Goal: Information Seeking & Learning: Learn about a topic

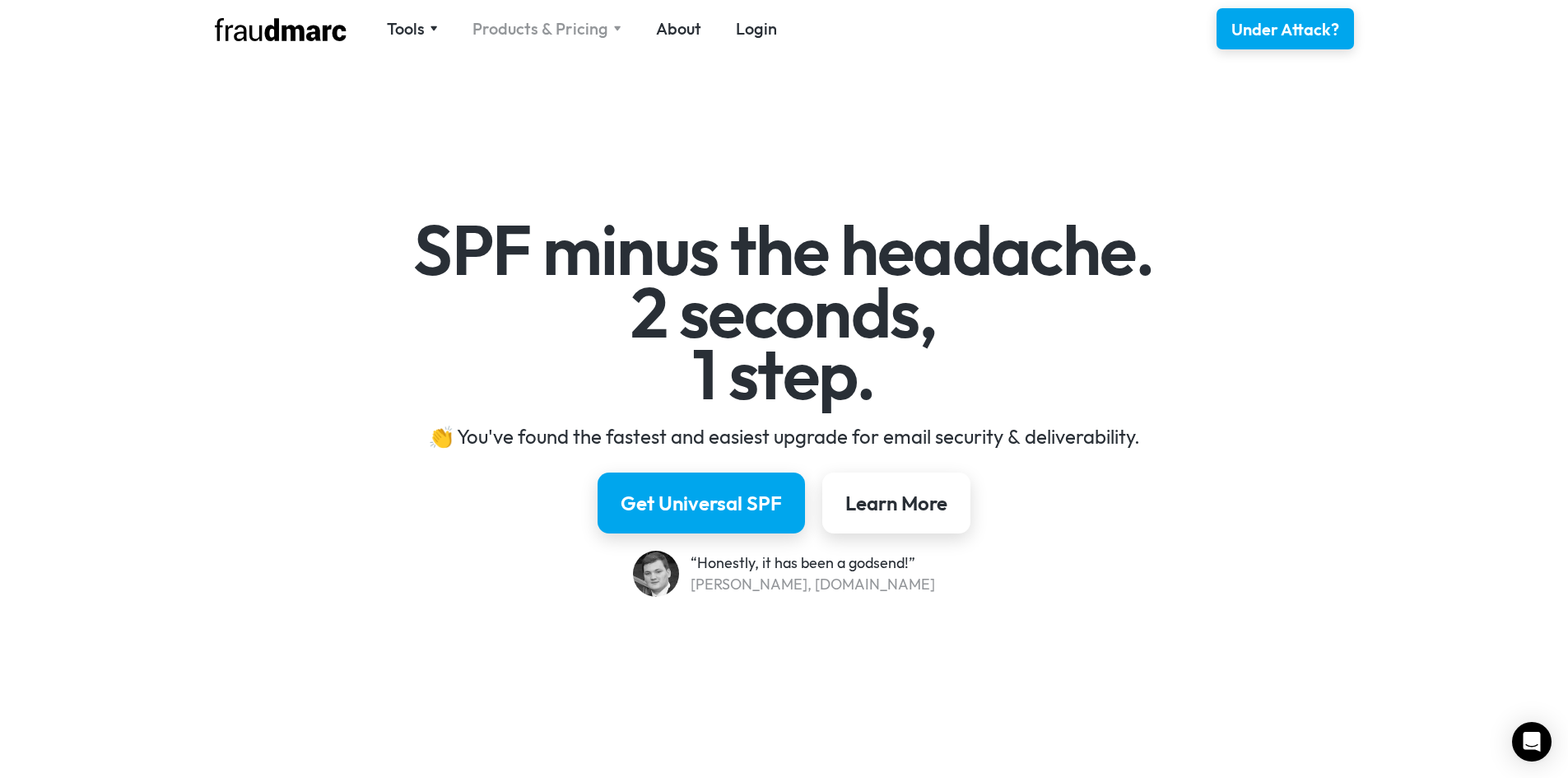
click at [512, 28] on div "Products & Pricing" at bounding box center [540, 28] width 136 height 23
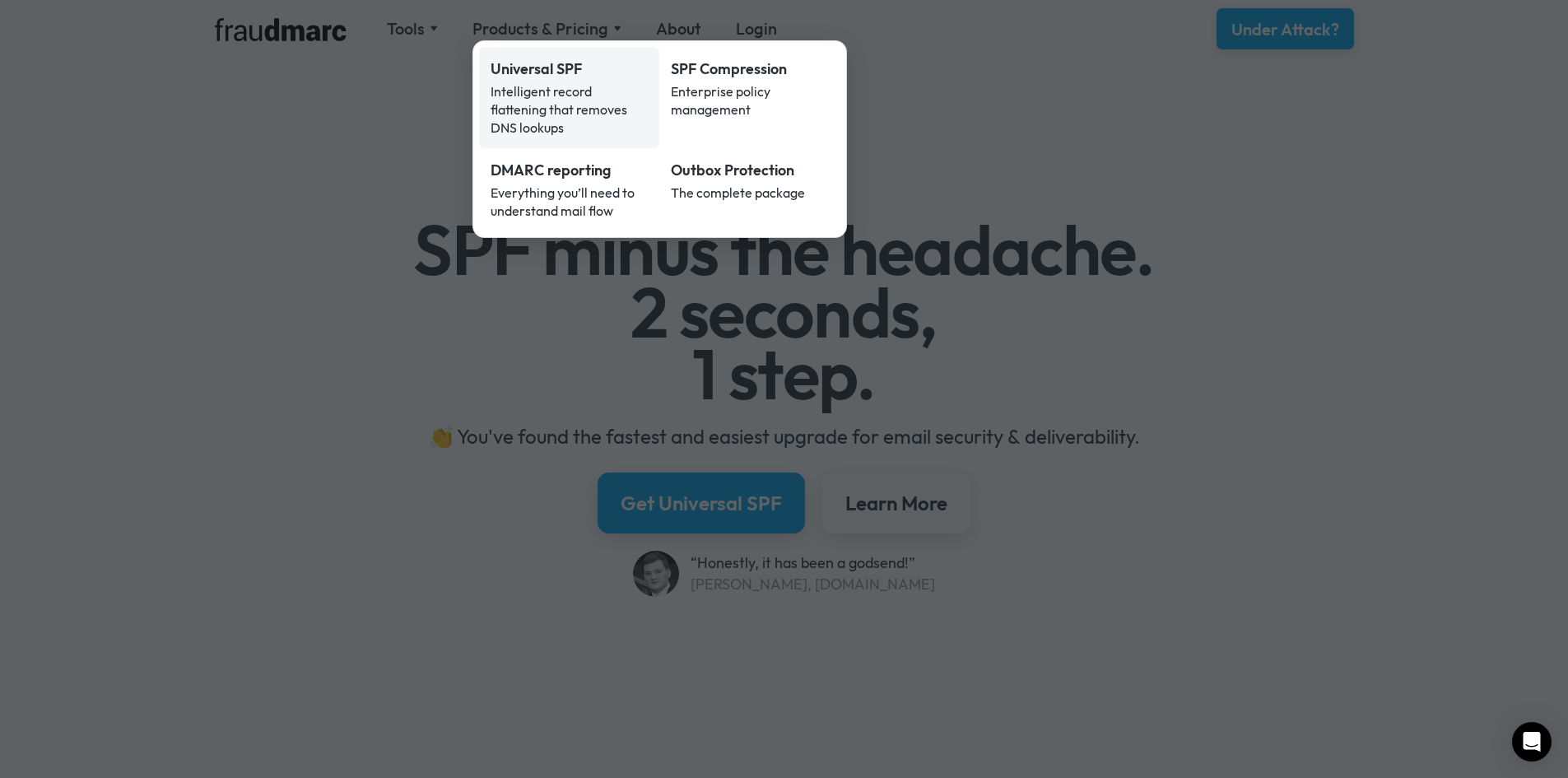
click at [519, 72] on div "Universal SPF" at bounding box center [569, 69] width 158 height 22
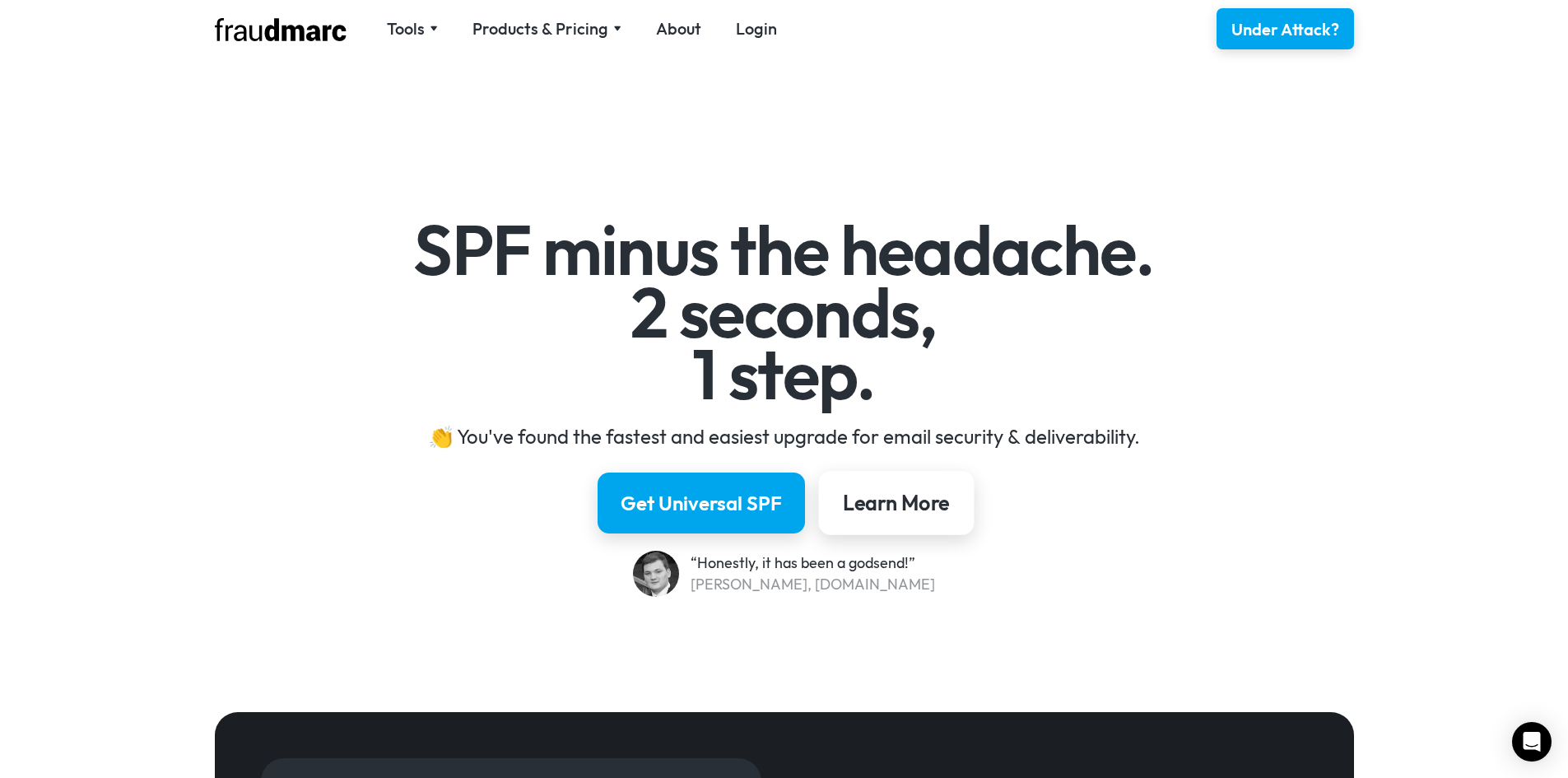
click at [877, 480] on link "Learn More" at bounding box center [896, 503] width 156 height 65
